Goal: Information Seeking & Learning: Compare options

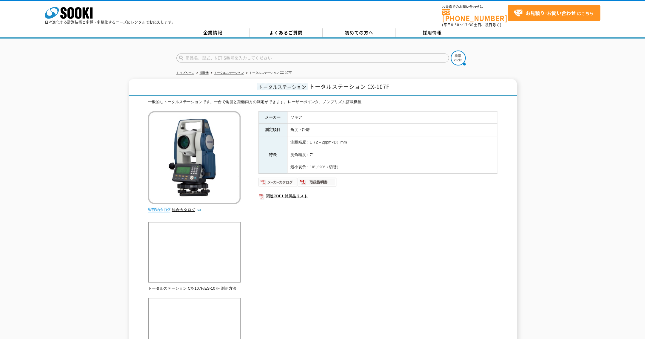
click at [273, 177] on img at bounding box center [278, 182] width 39 height 10
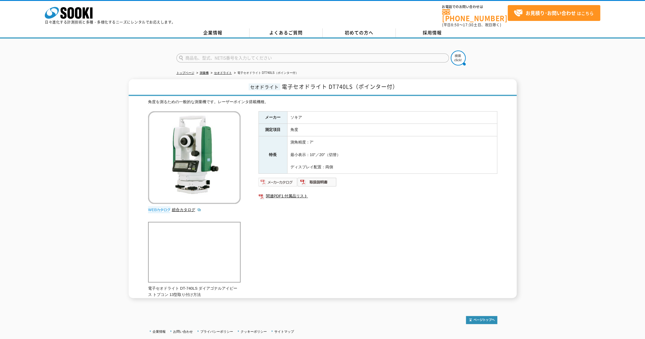
click at [290, 177] on img at bounding box center [278, 182] width 39 height 10
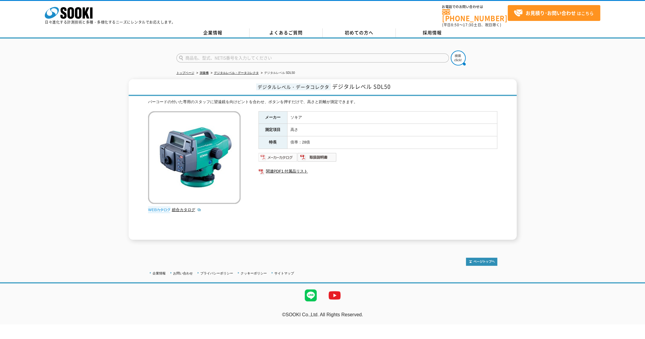
click at [274, 152] on img at bounding box center [278, 157] width 39 height 10
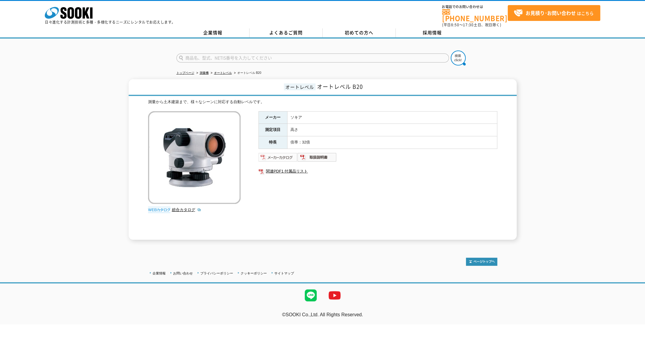
click at [282, 156] on img at bounding box center [278, 157] width 39 height 10
